Goal: Task Accomplishment & Management: Manage account settings

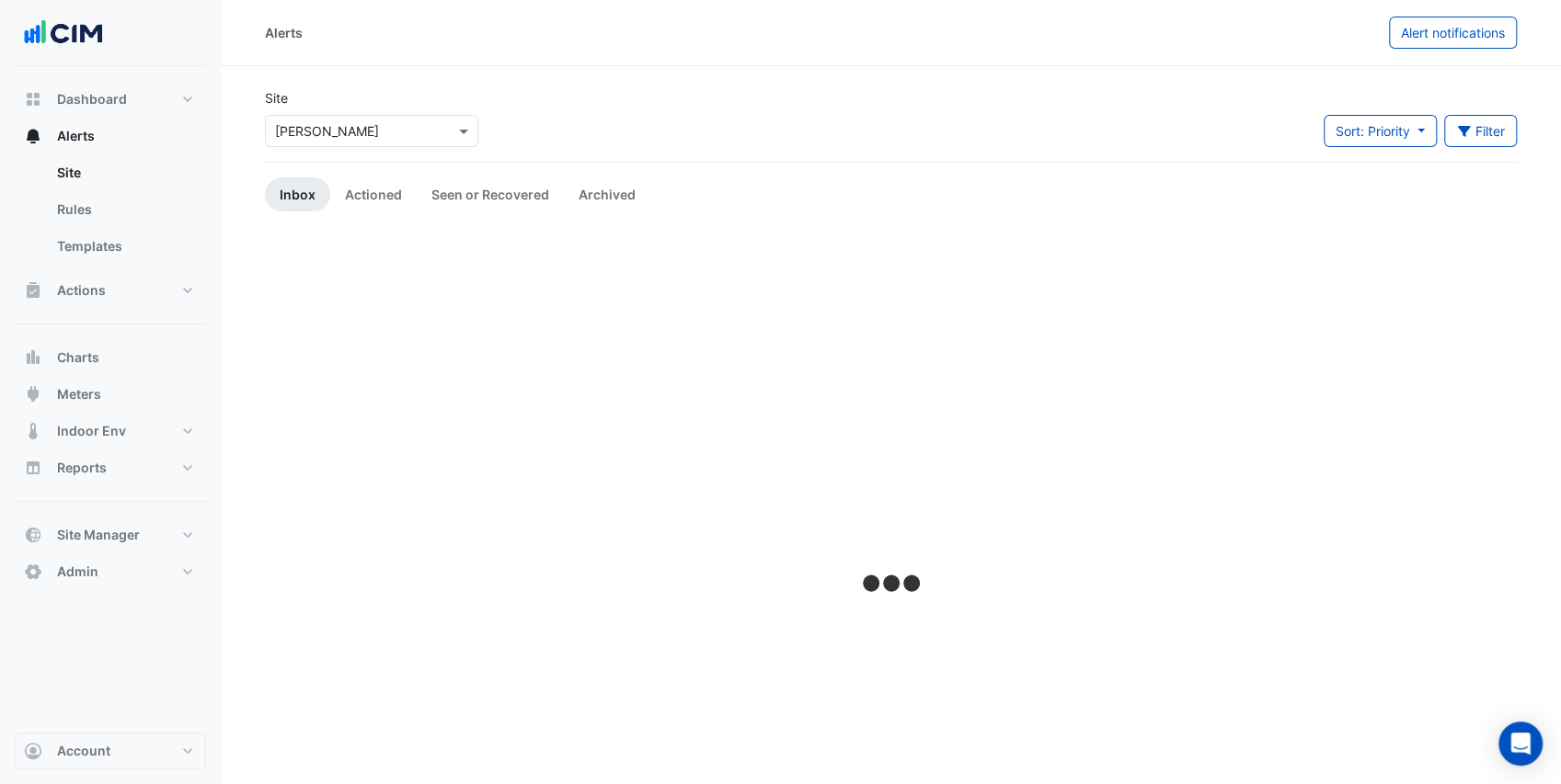
click at [288, 134] on input "text" at bounding box center [353, 132] width 156 height 20
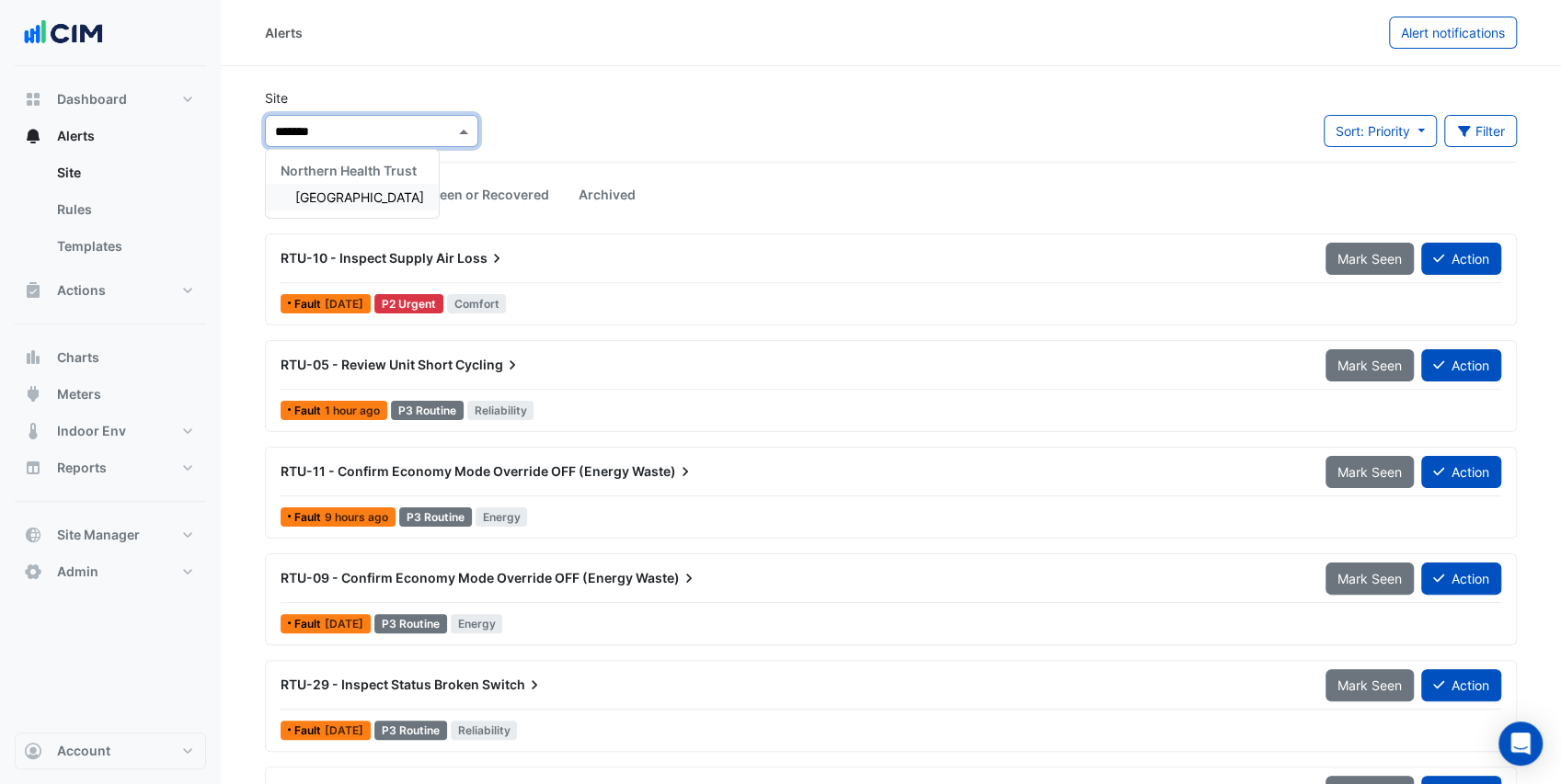
type input "********"
click at [332, 188] on div "[GEOGRAPHIC_DATA]" at bounding box center [352, 196] width 173 height 27
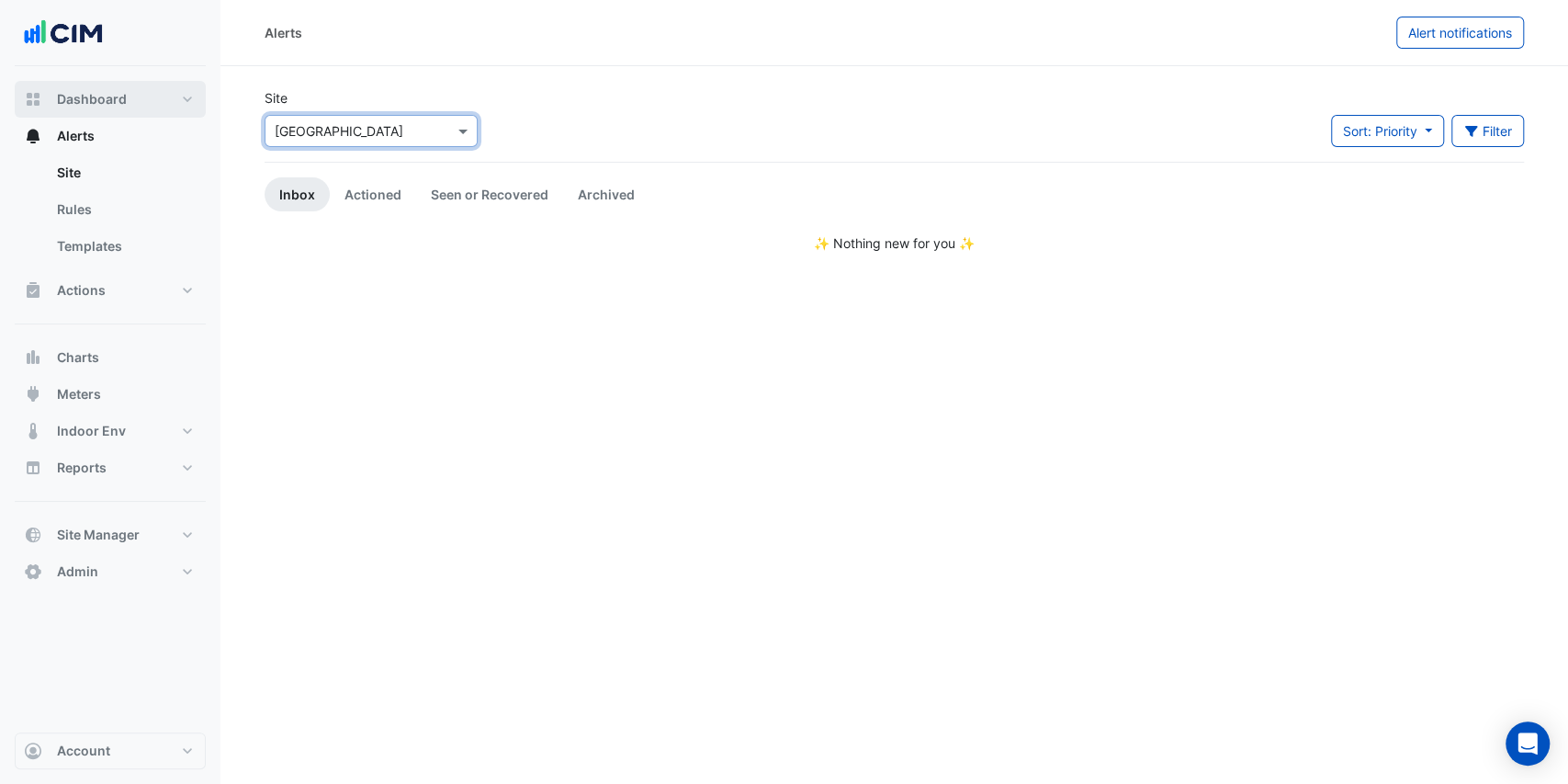
click at [130, 95] on button "Dashboard" at bounding box center [111, 99] width 191 height 37
select select "***"
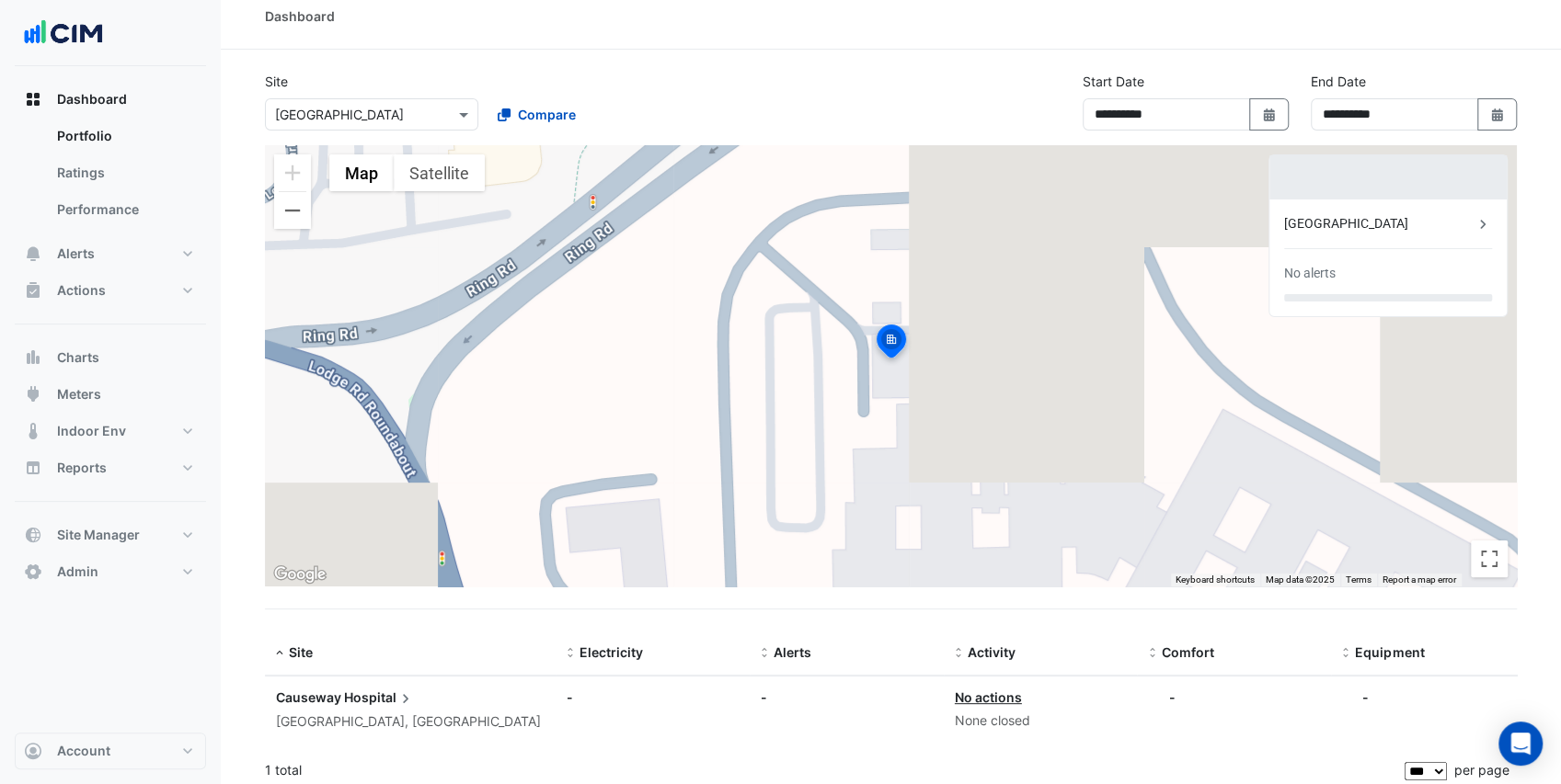
scroll to position [25, 0]
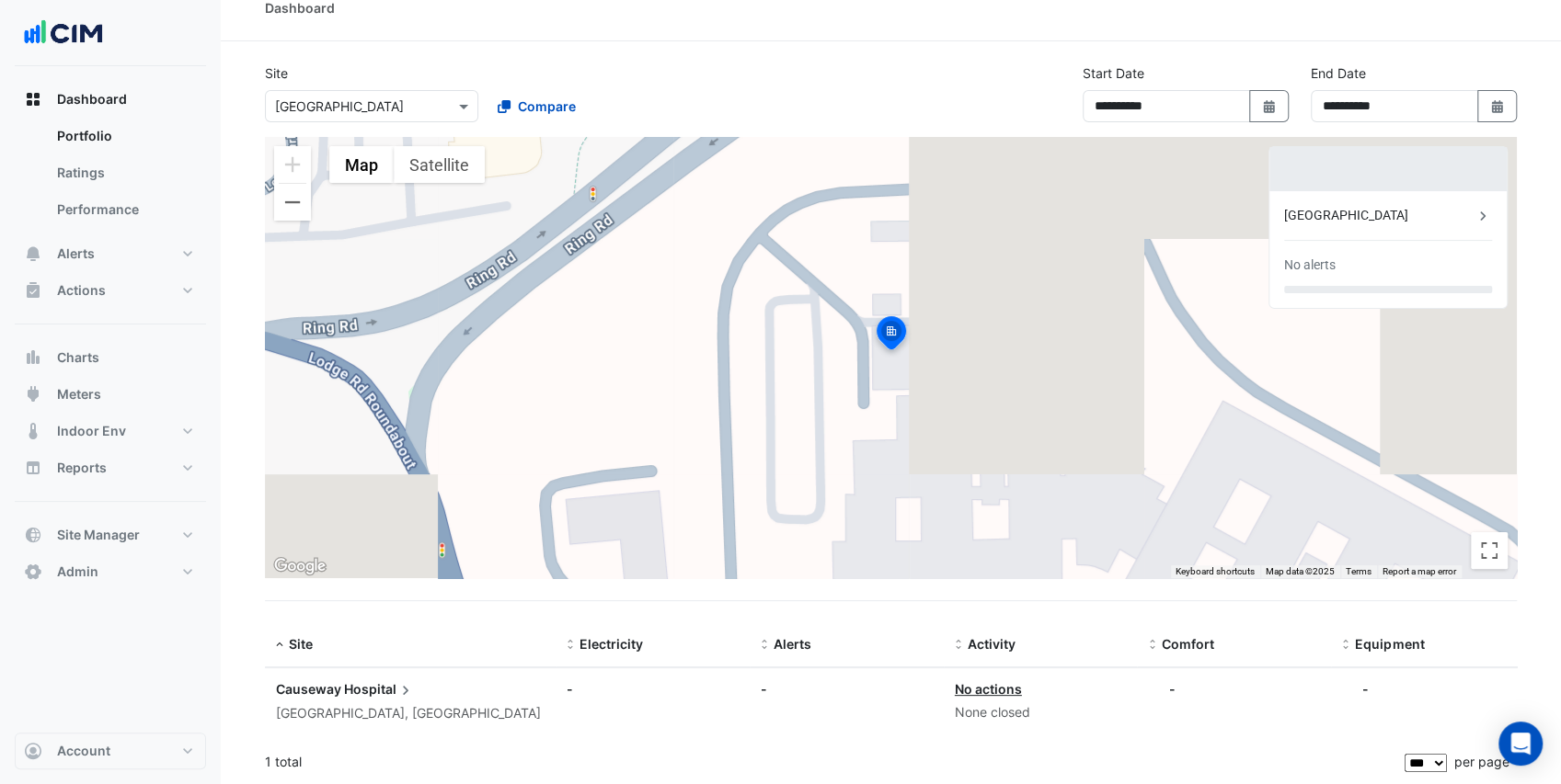
click at [358, 685] on span "Hospital" at bounding box center [379, 689] width 71 height 20
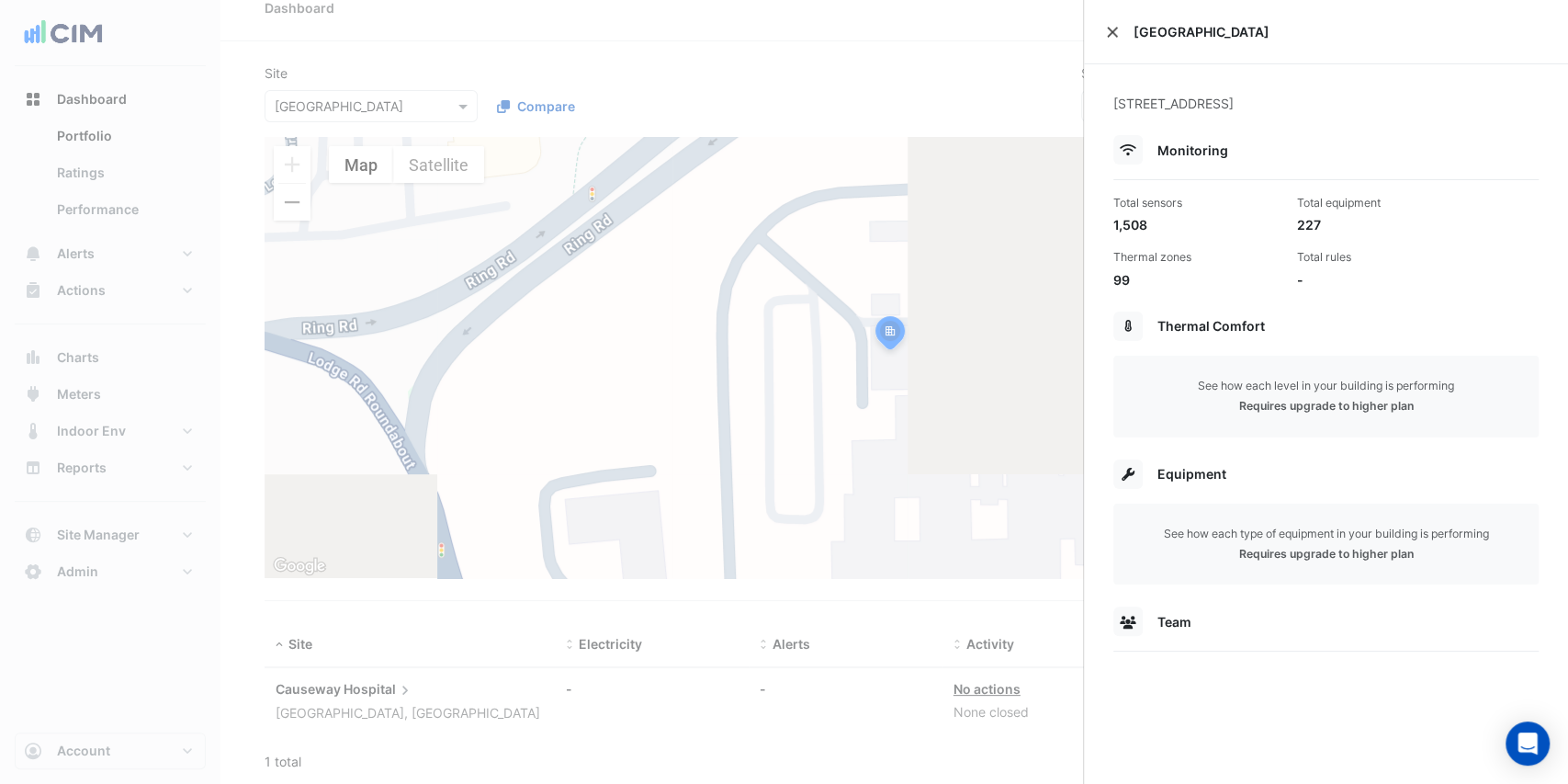
click at [1111, 31] on button "Close" at bounding box center [1112, 32] width 13 height 13
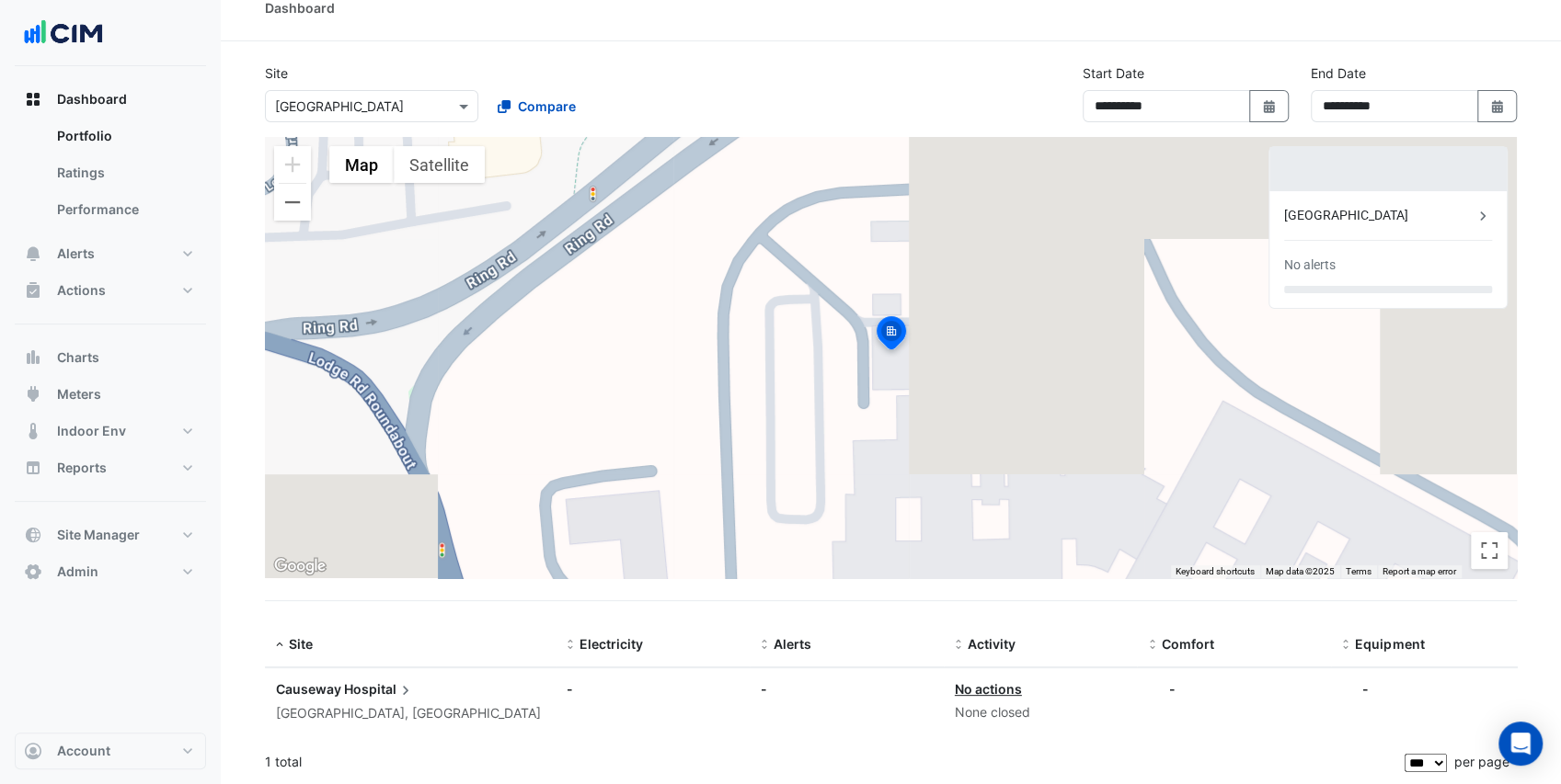
click at [602, 65] on div "Site Select a Site × [GEOGRAPHIC_DATA] Compare" at bounding box center [482, 93] width 456 height 59
click at [337, 68] on div "Site Select a Site × [GEOGRAPHIC_DATA] Compare" at bounding box center [482, 93] width 456 height 59
click at [359, 685] on span "Hospital" at bounding box center [379, 689] width 71 height 20
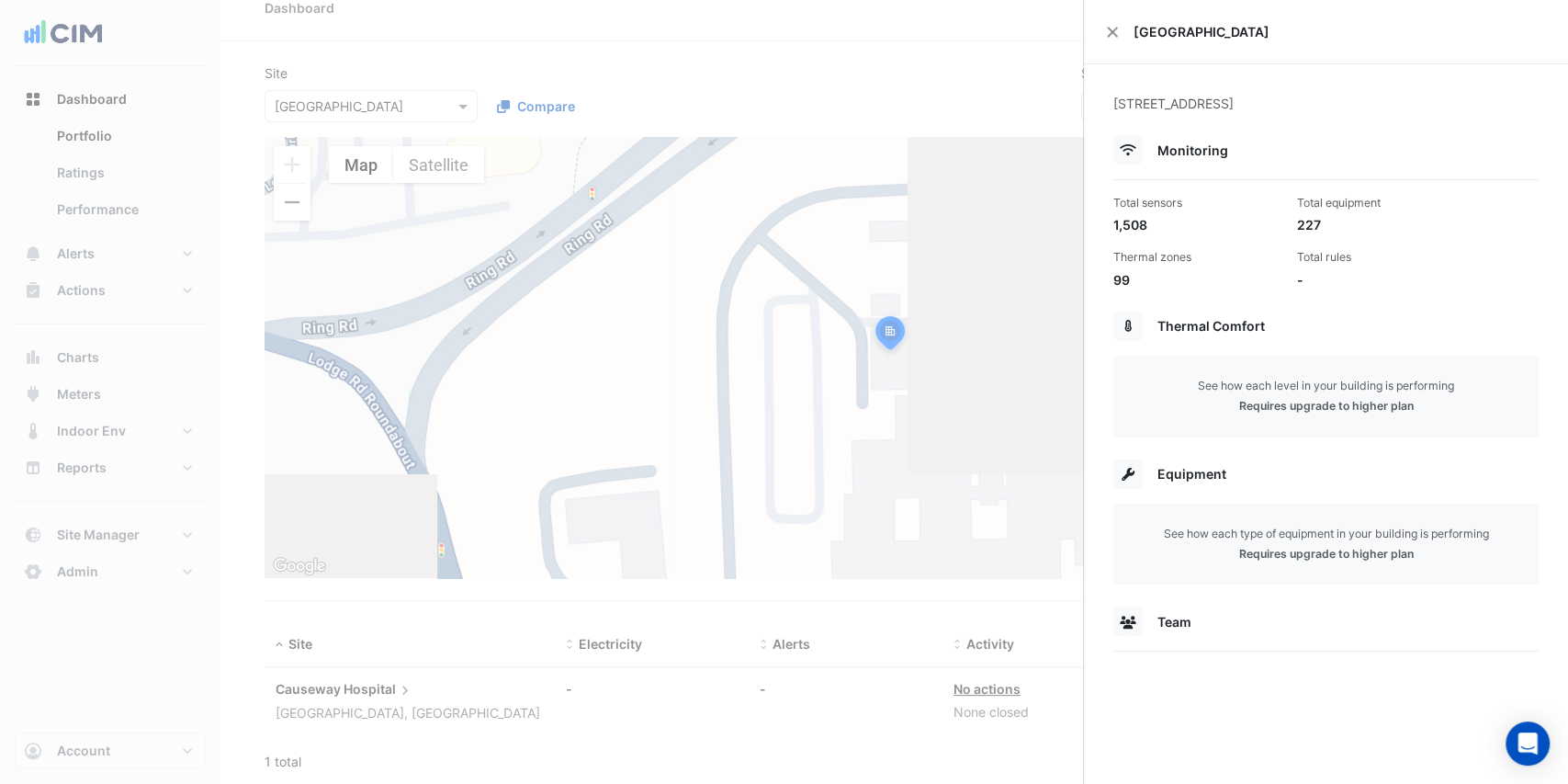
click at [177, 349] on ngb-offcanvas-backdrop at bounding box center [784, 392] width 1568 height 784
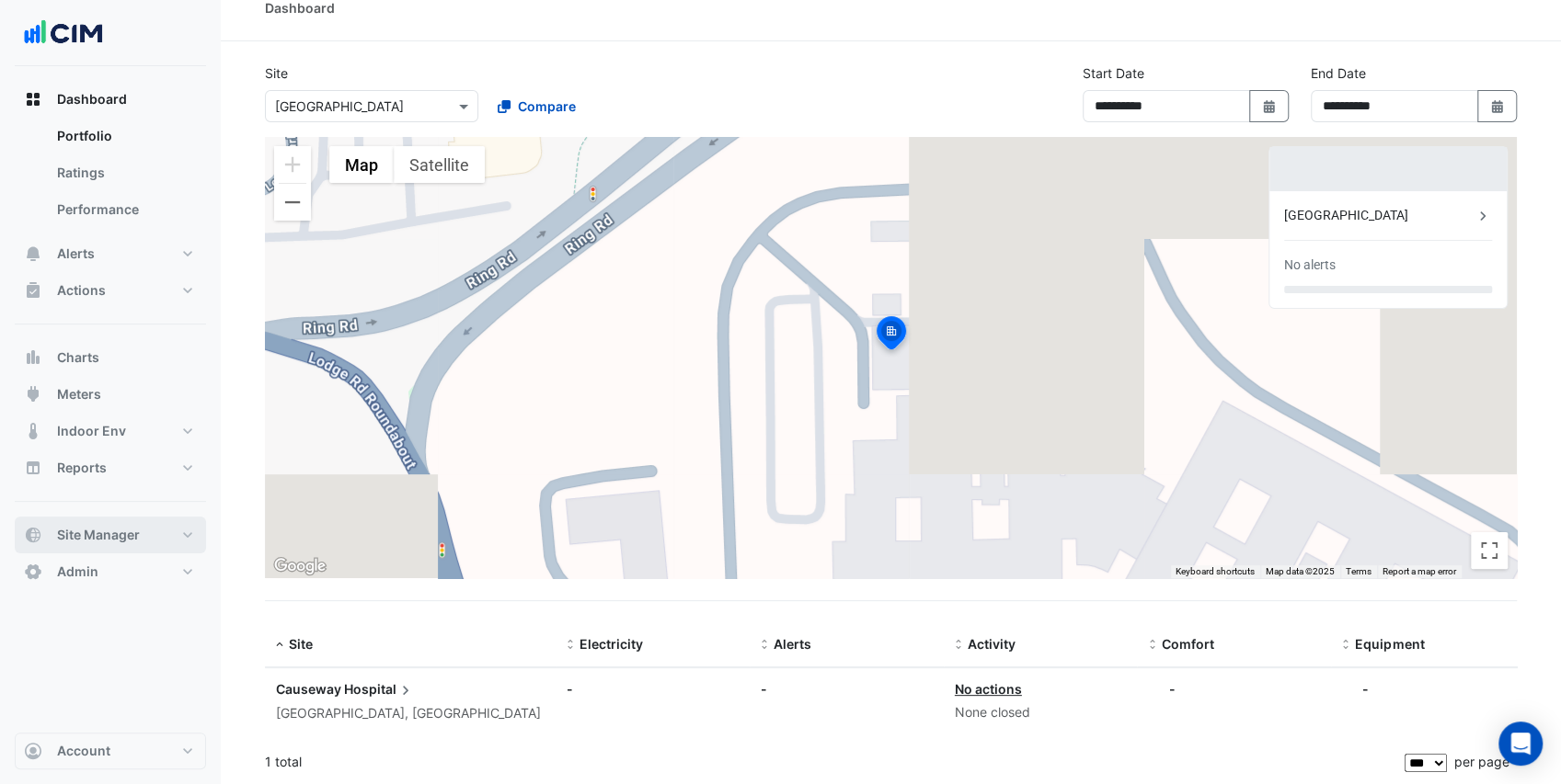
click at [138, 529] on span "Site Manager" at bounding box center [99, 534] width 83 height 19
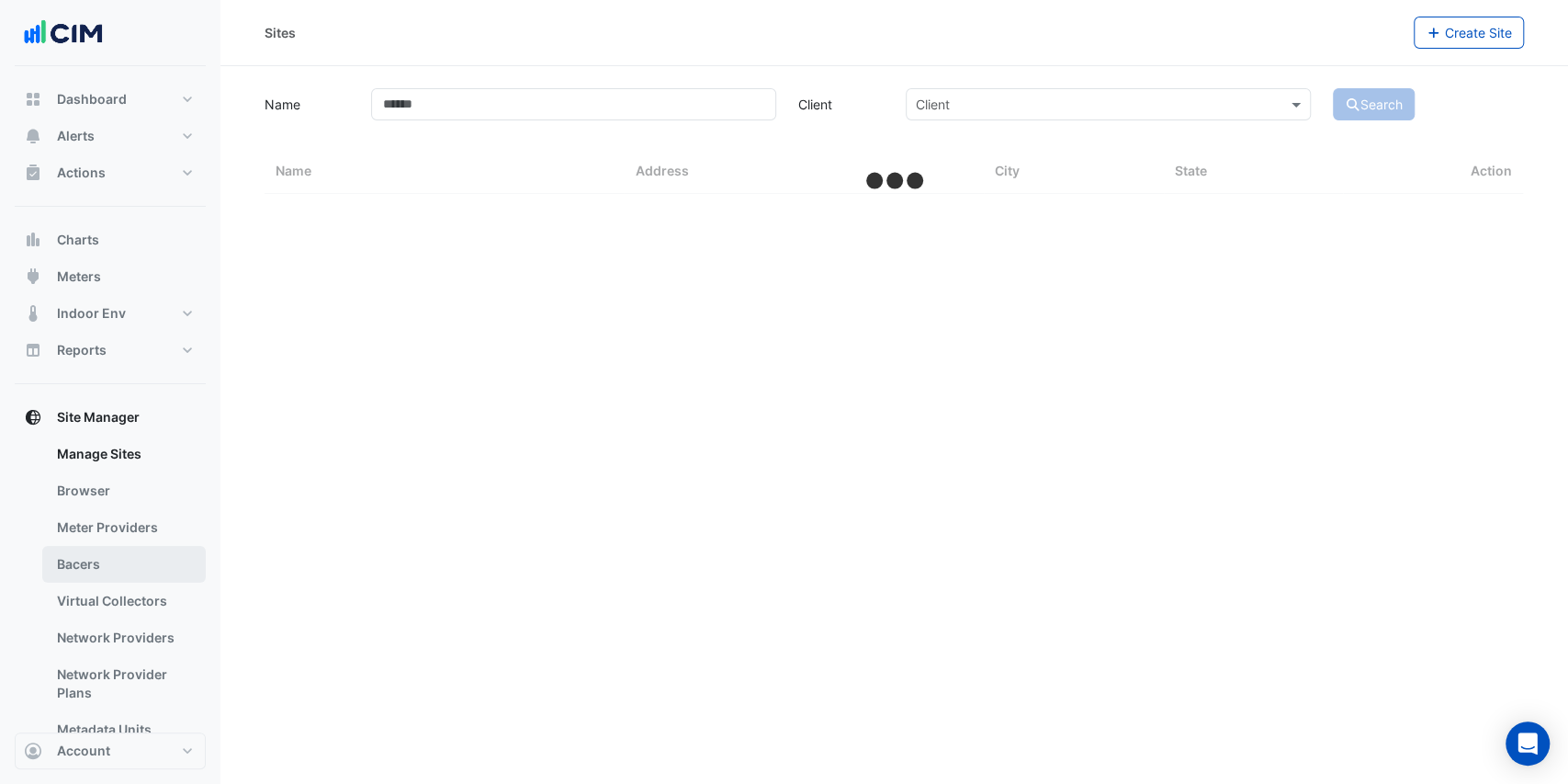
click at [130, 572] on link "Bacers" at bounding box center [124, 564] width 164 height 37
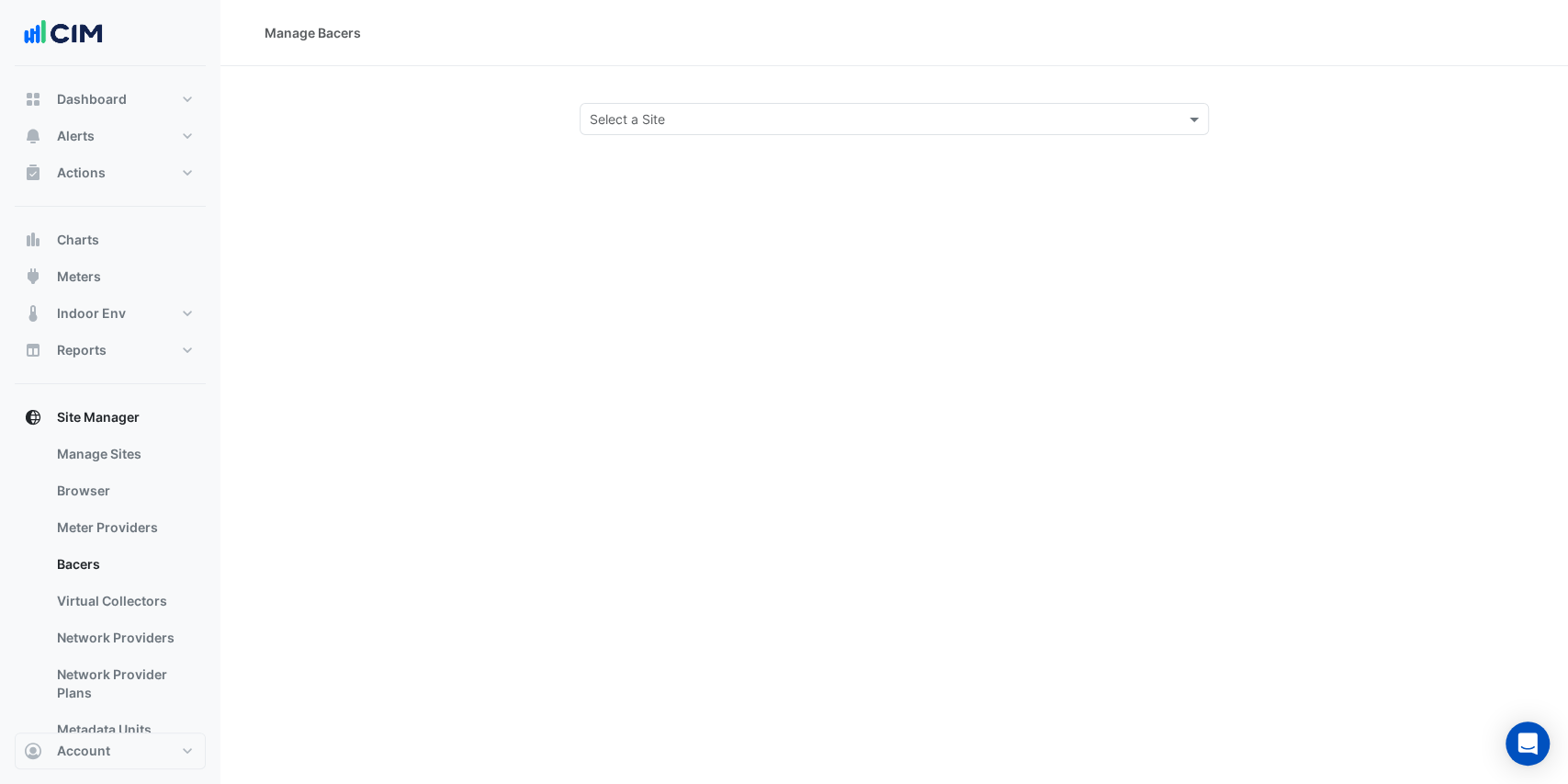
click at [684, 115] on input "text" at bounding box center [876, 120] width 573 height 20
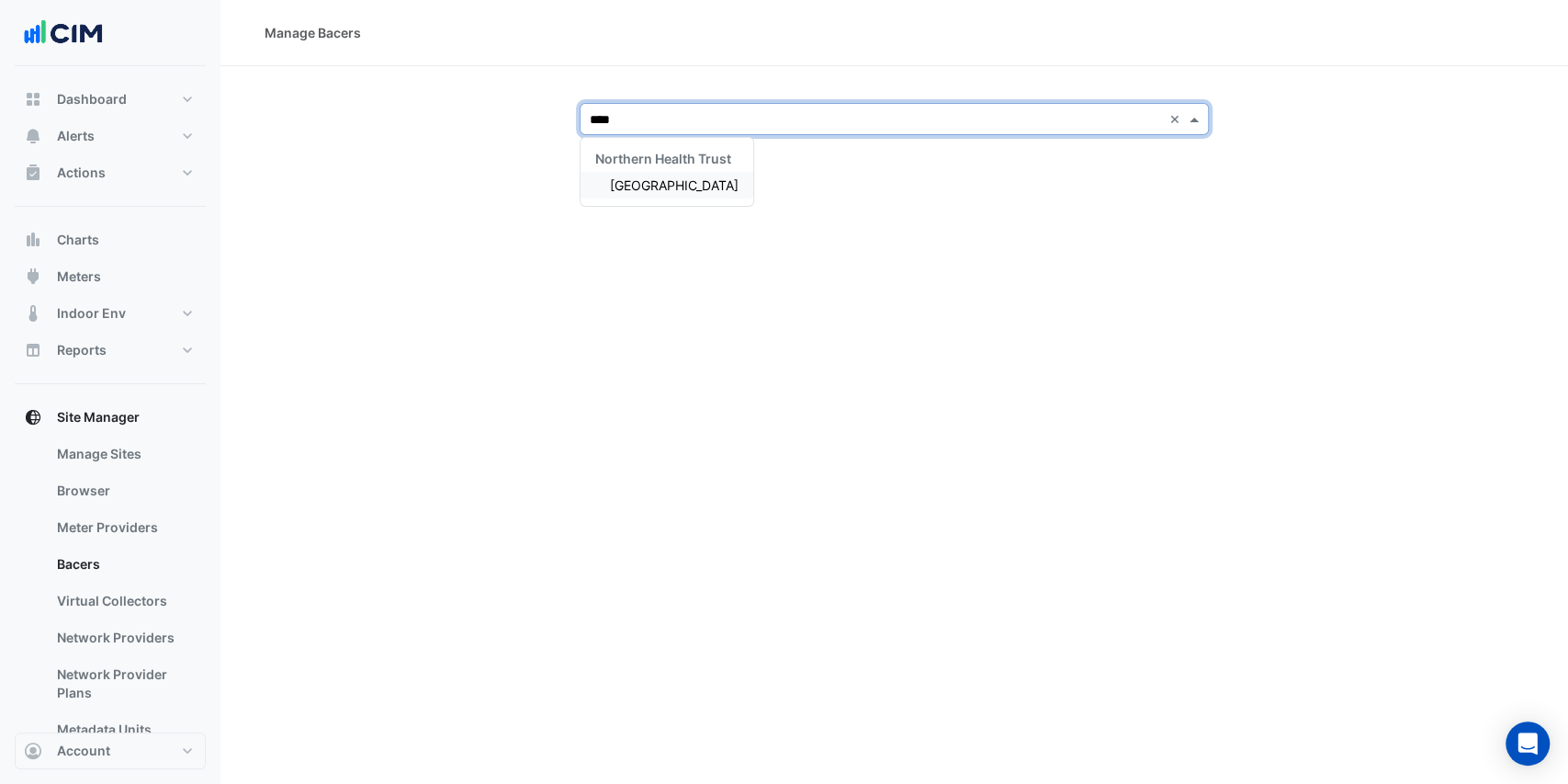
type input "*****"
click at [669, 182] on span "[GEOGRAPHIC_DATA]" at bounding box center [674, 186] width 128 height 16
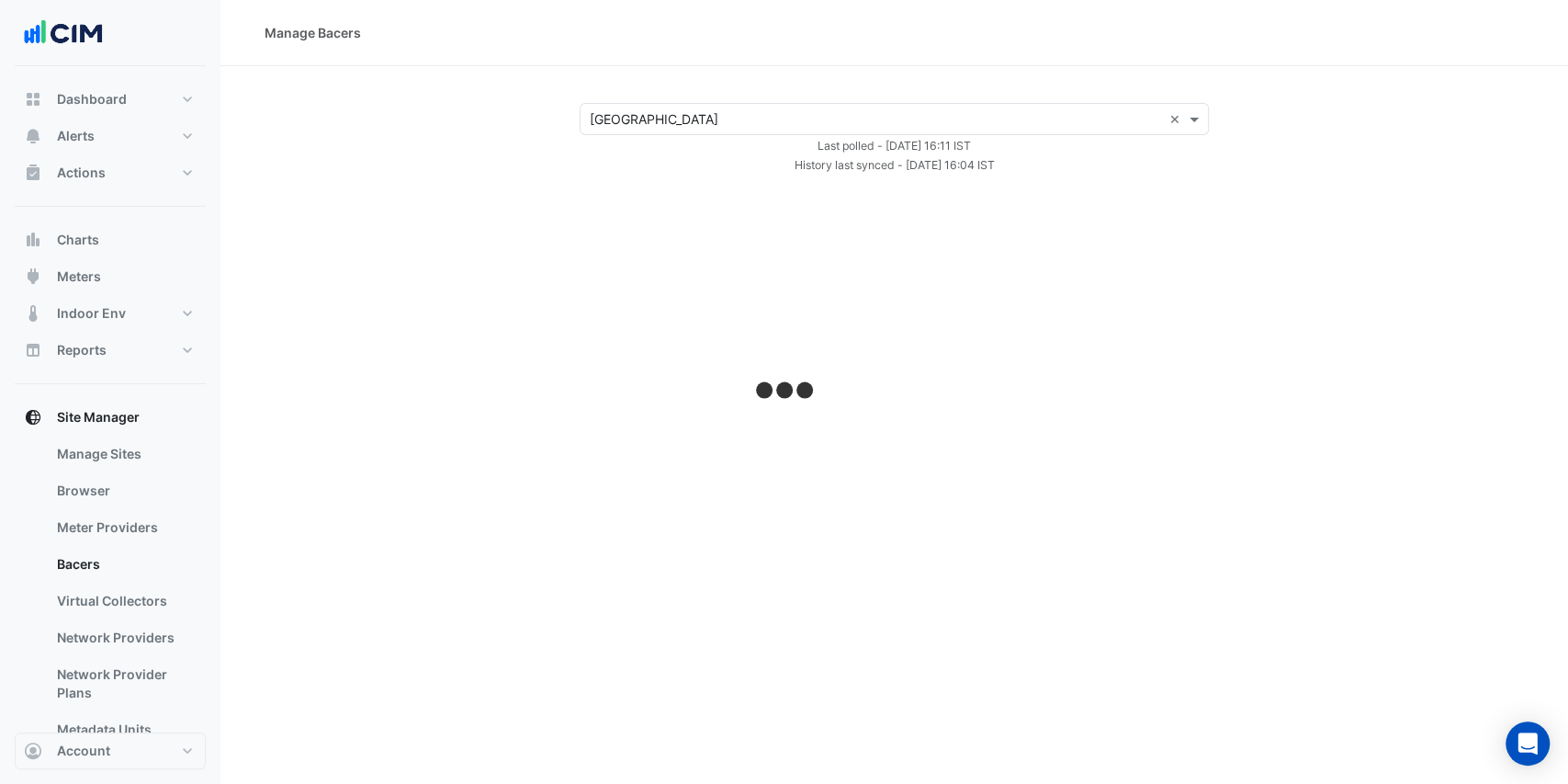
select select "***"
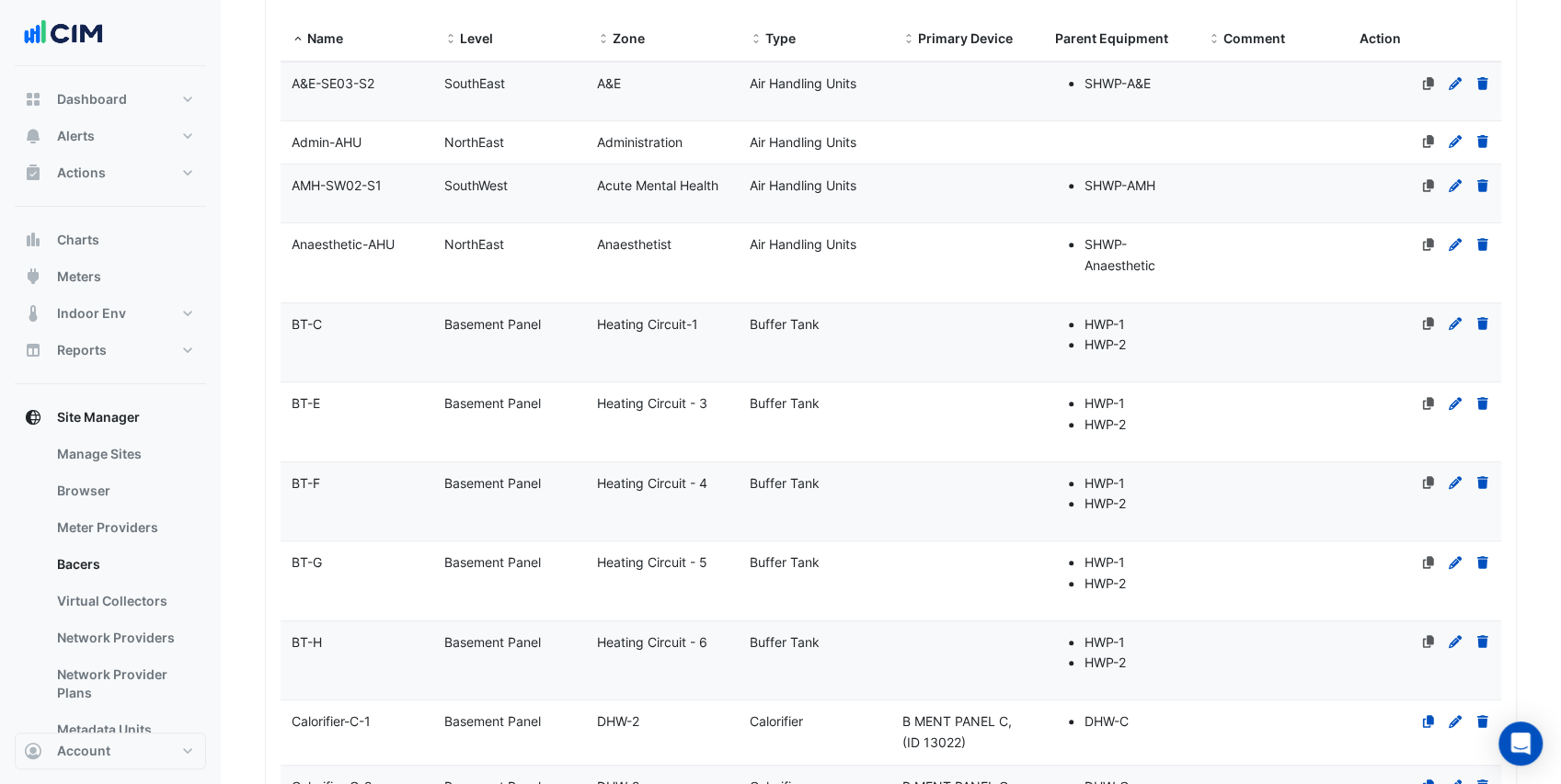
scroll to position [184, 0]
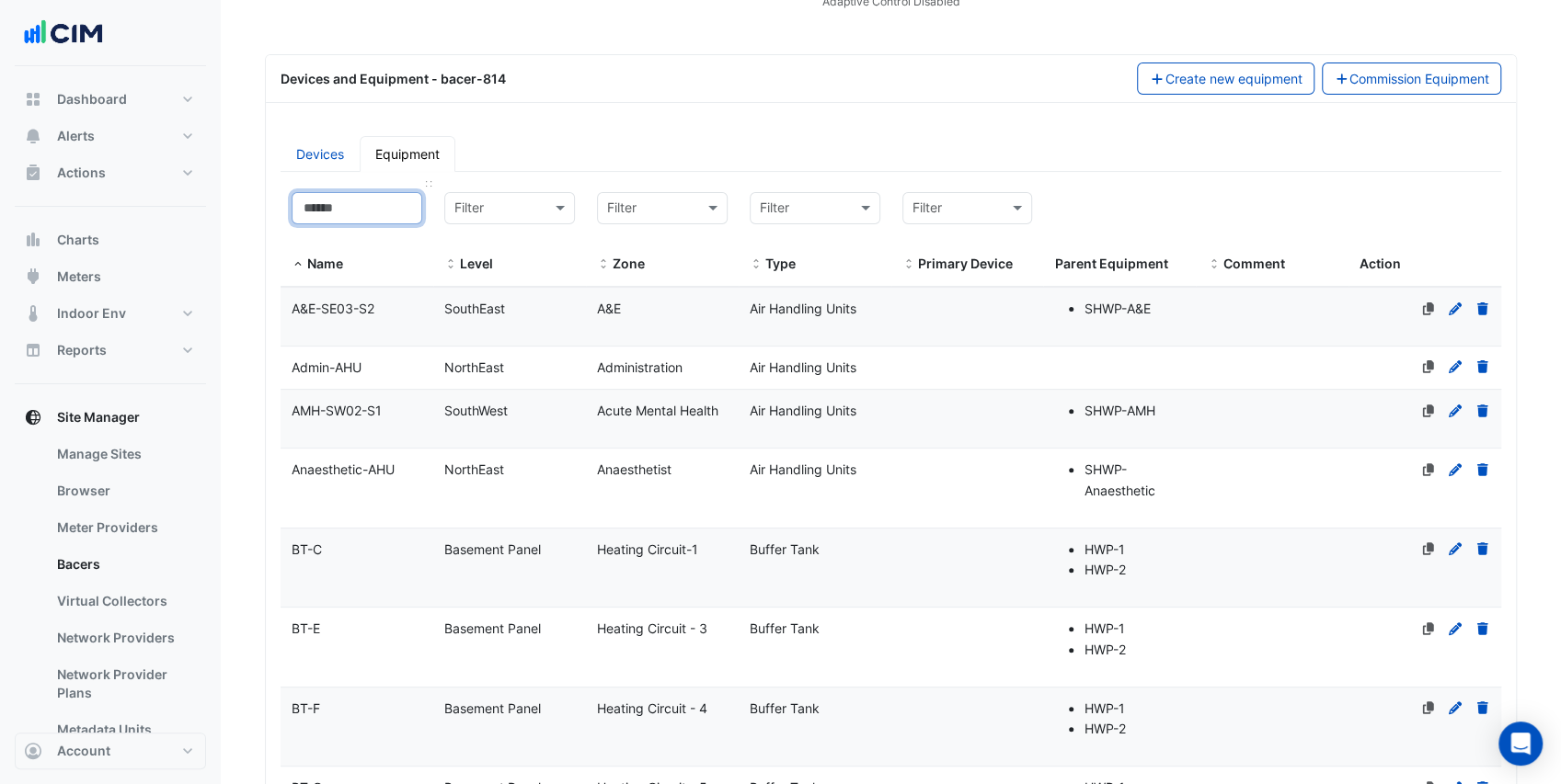
click at [384, 210] on input at bounding box center [357, 208] width 130 height 33
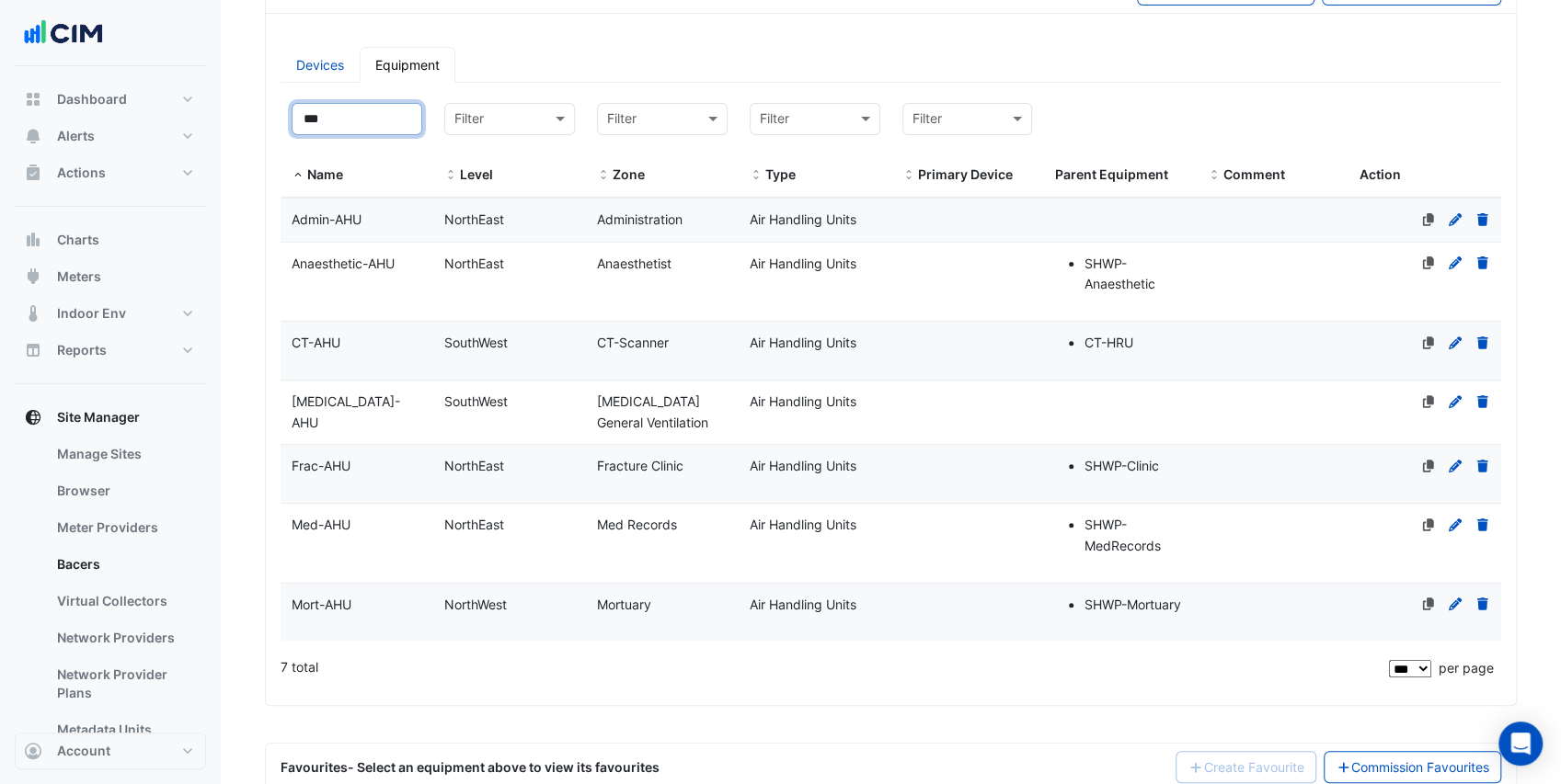
scroll to position [245, 0]
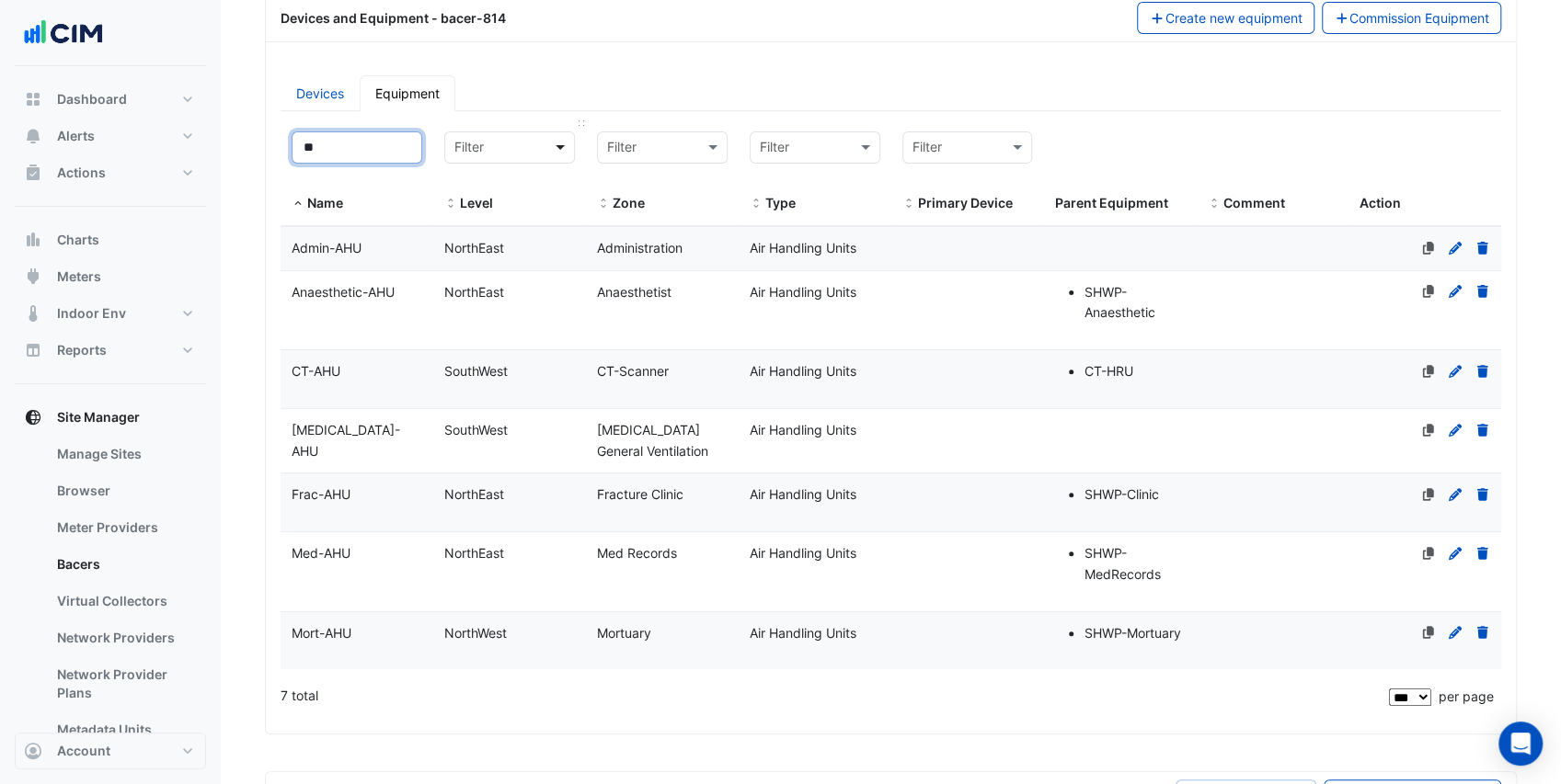
type input "*"
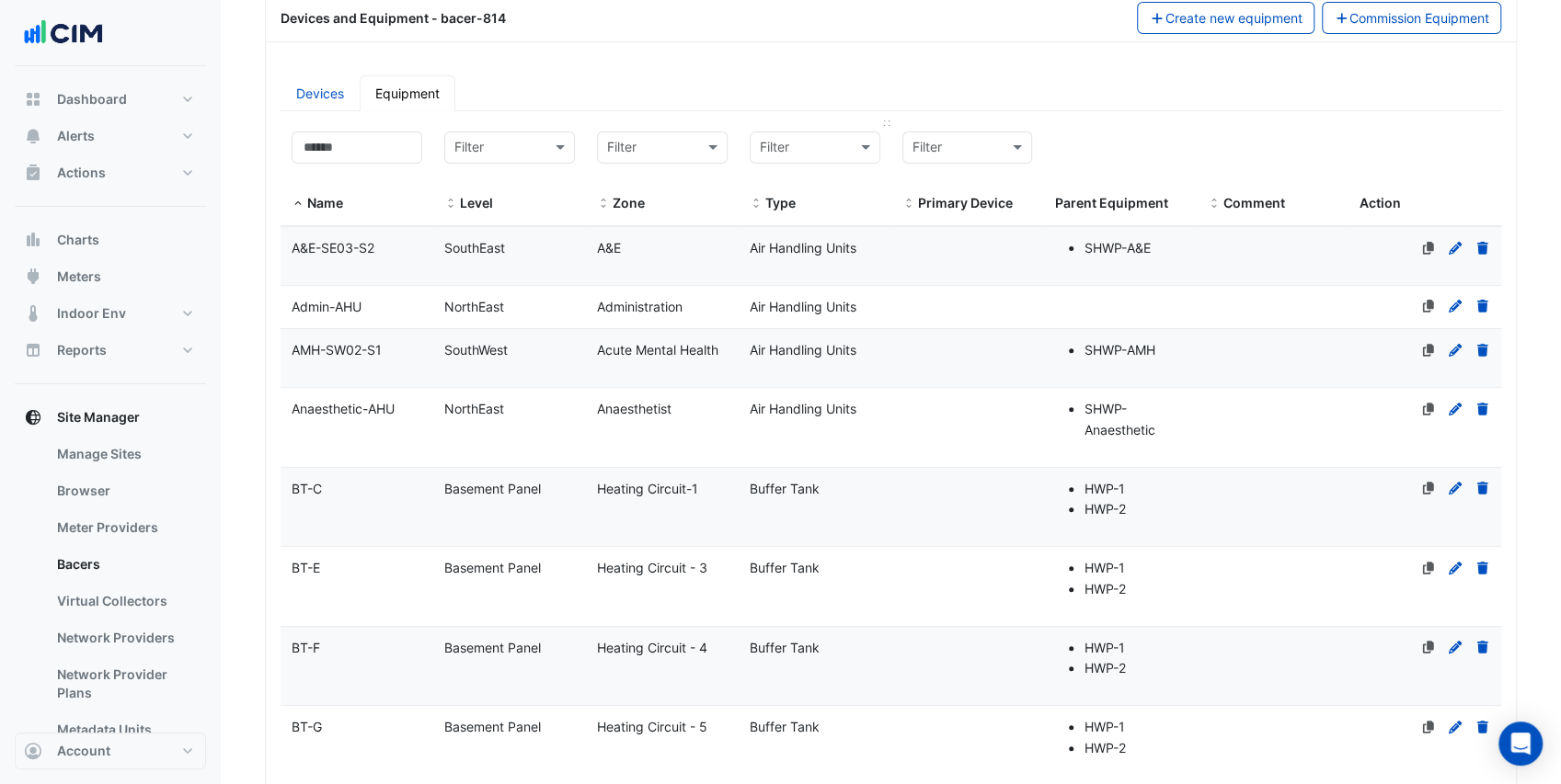
click at [800, 150] on input "text" at bounding box center [796, 148] width 73 height 21
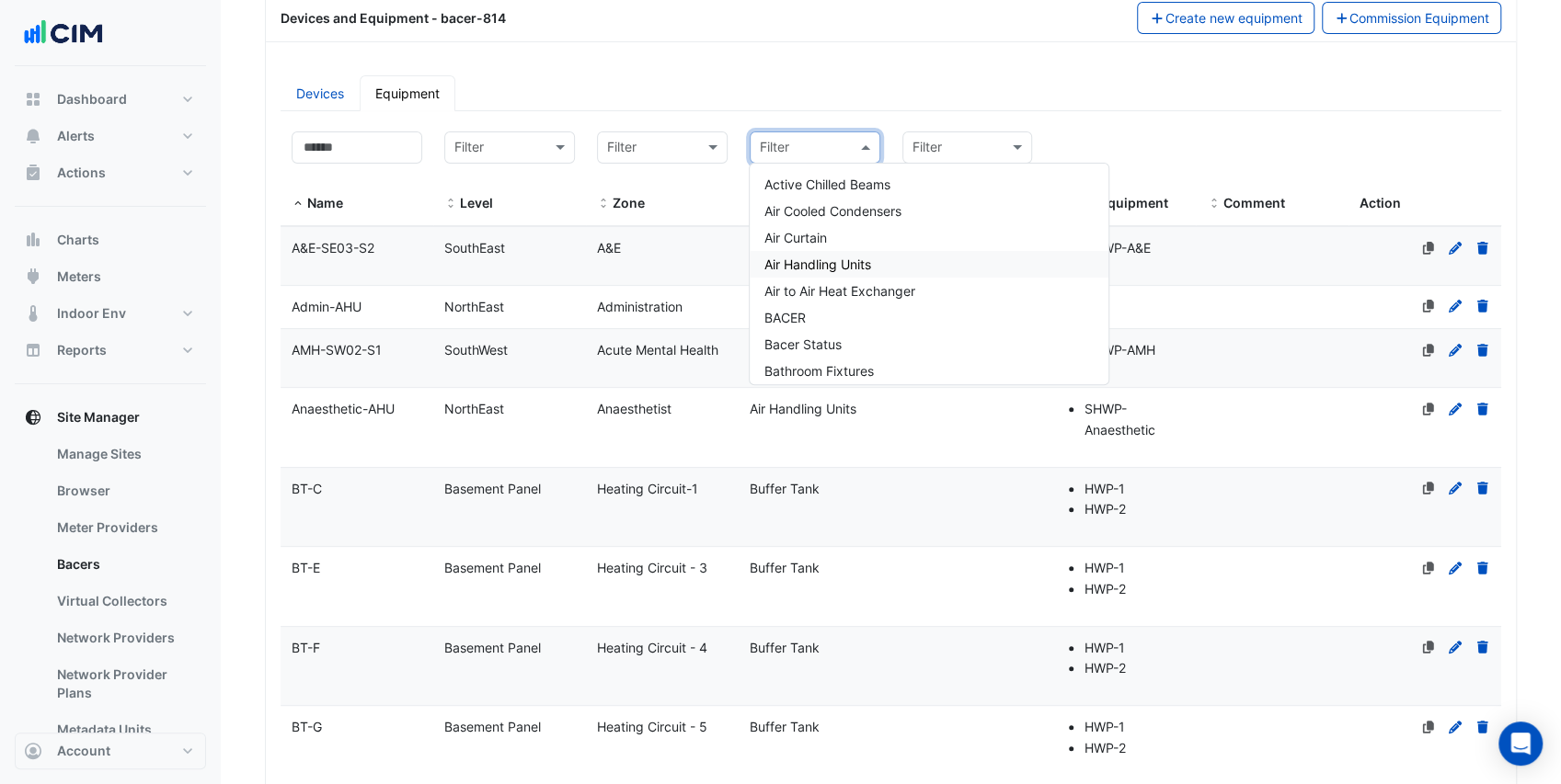
click at [835, 267] on span "Air Handling Units" at bounding box center [818, 265] width 107 height 16
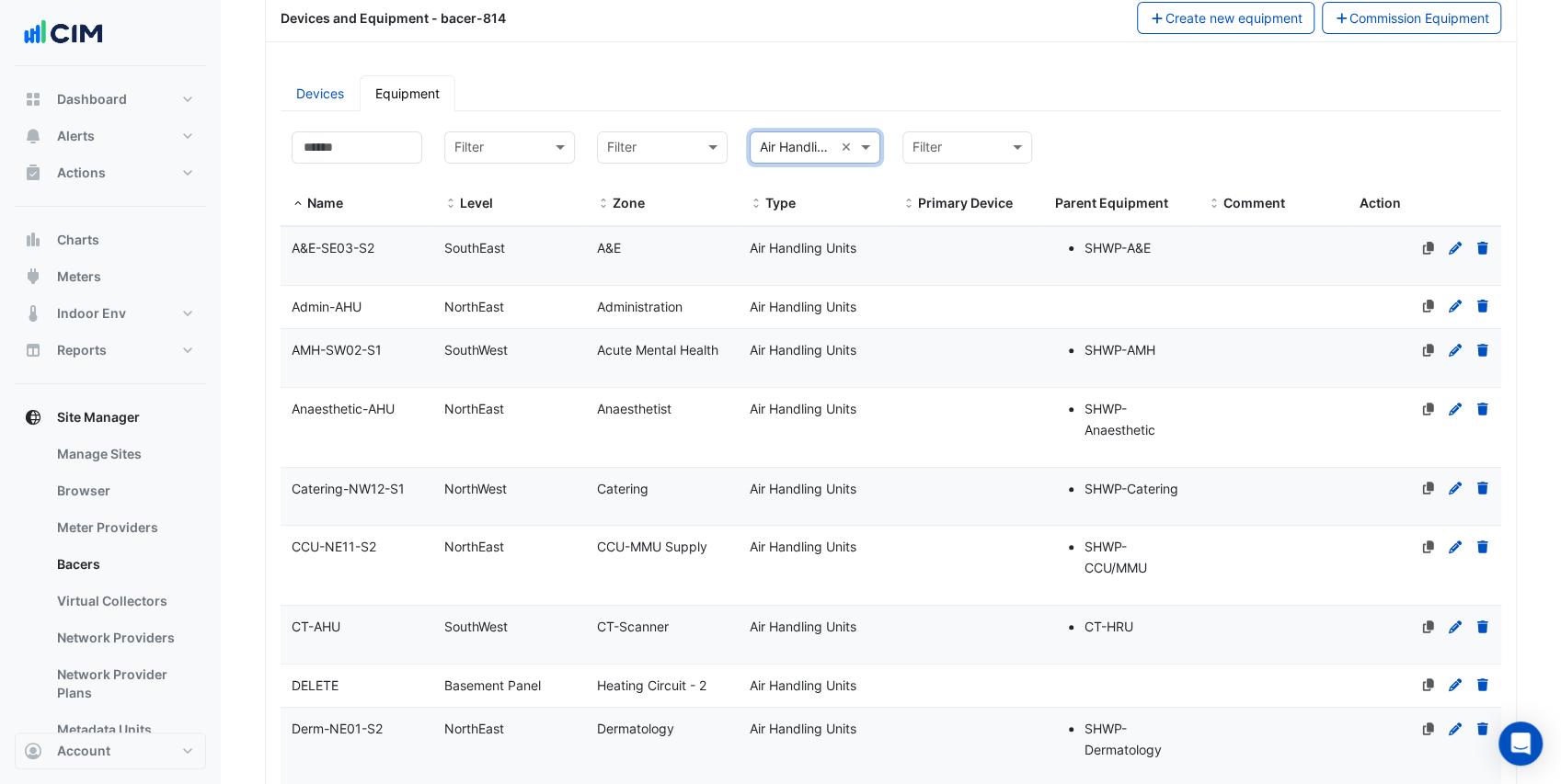
click at [784, 87] on ul "Devices Equipment" at bounding box center [890, 93] width 1220 height 36
click at [388, 340] on div "AMH-SW02-S1" at bounding box center [357, 350] width 153 height 21
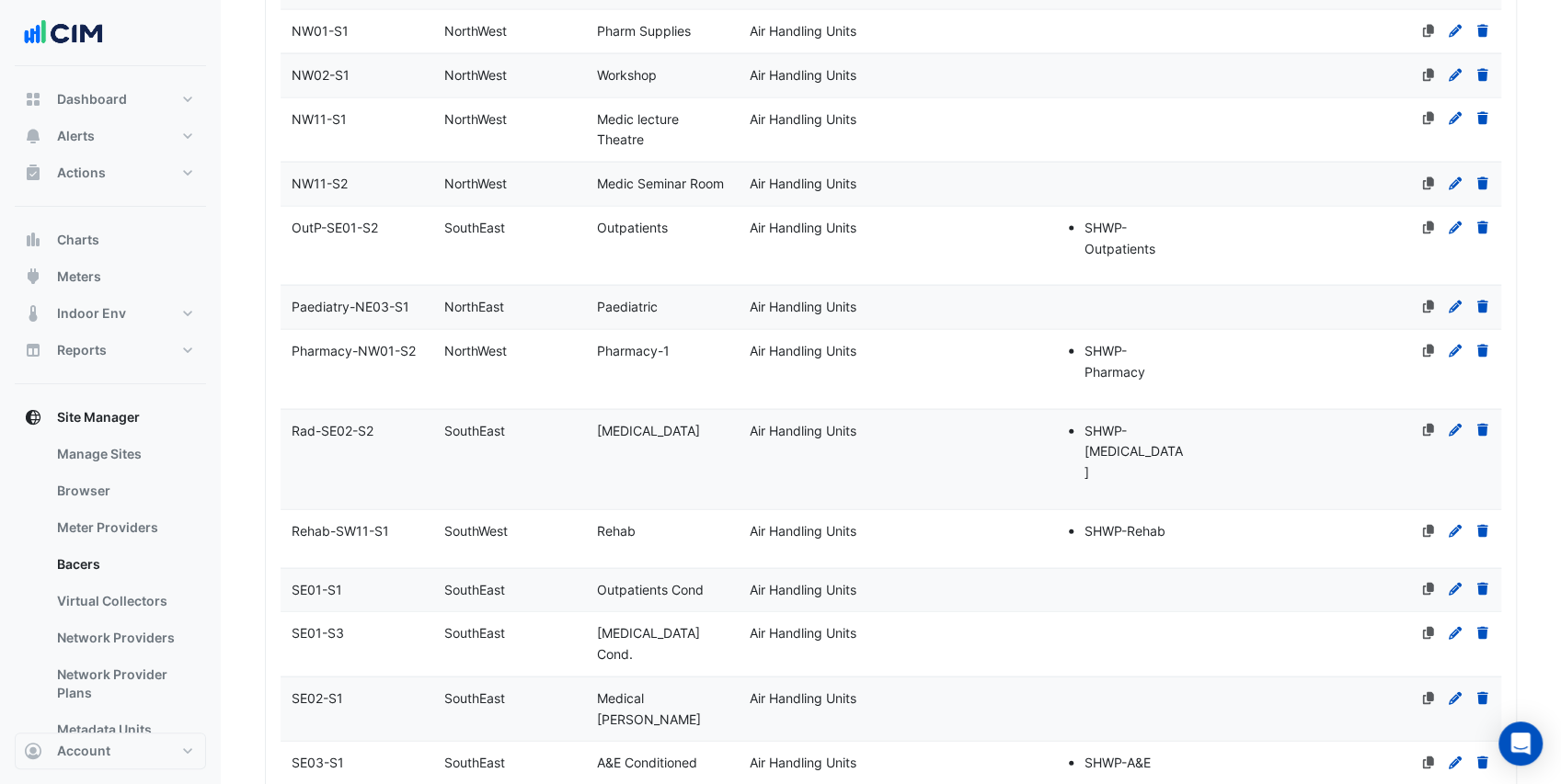
scroll to position [3089, 0]
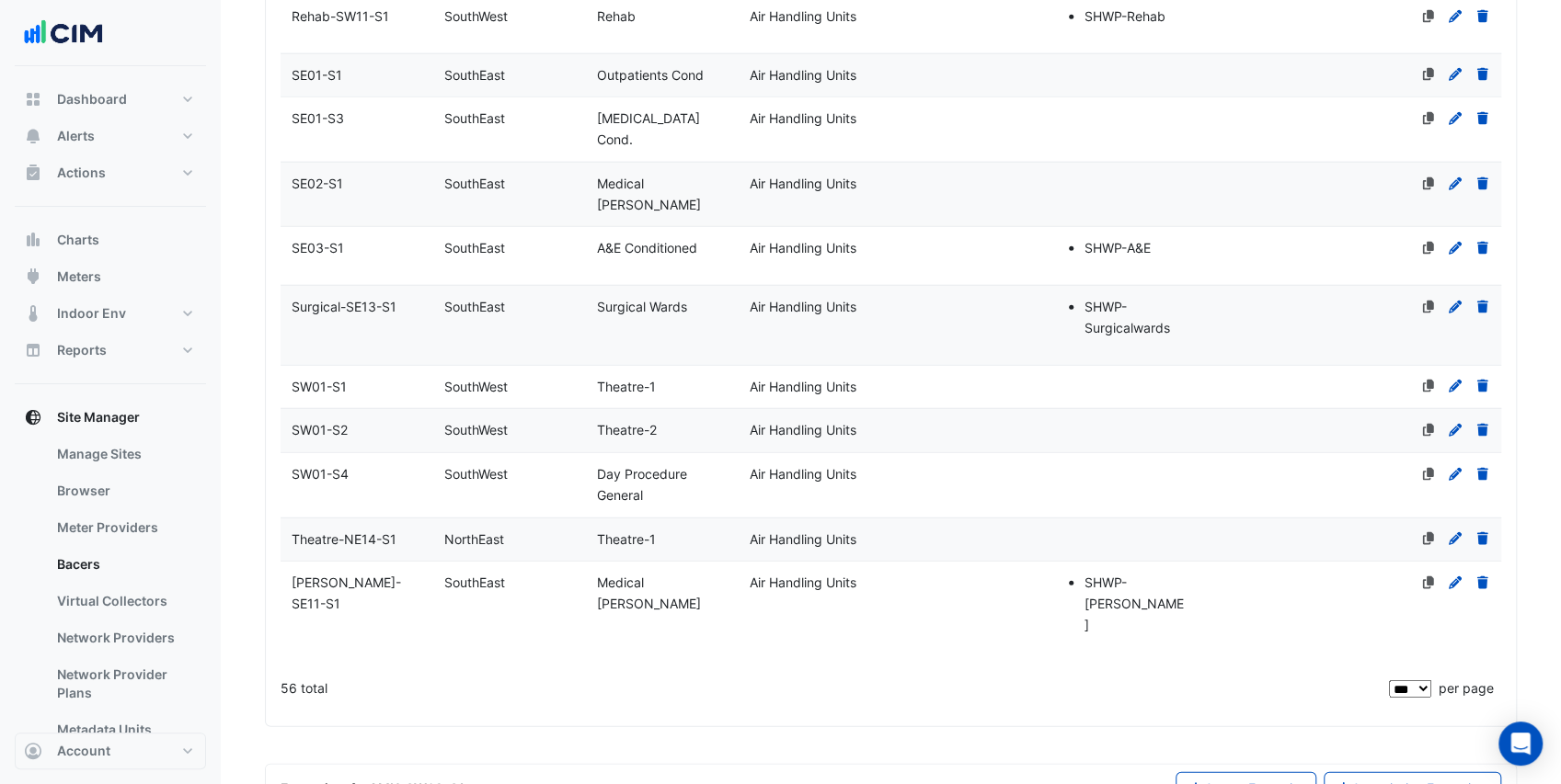
select select "***"
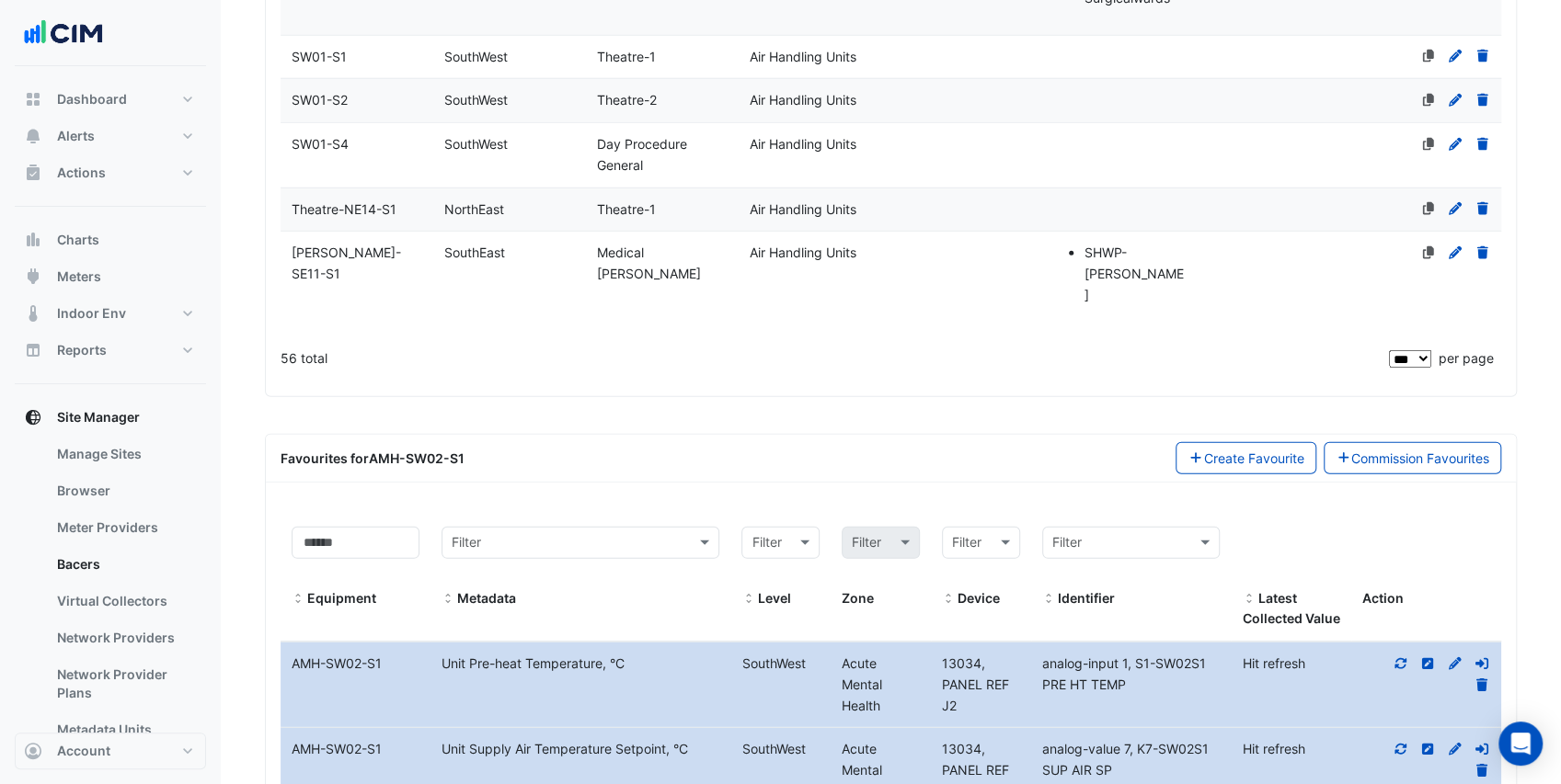
scroll to position [3518, 0]
